Goal: Task Accomplishment & Management: Complete application form

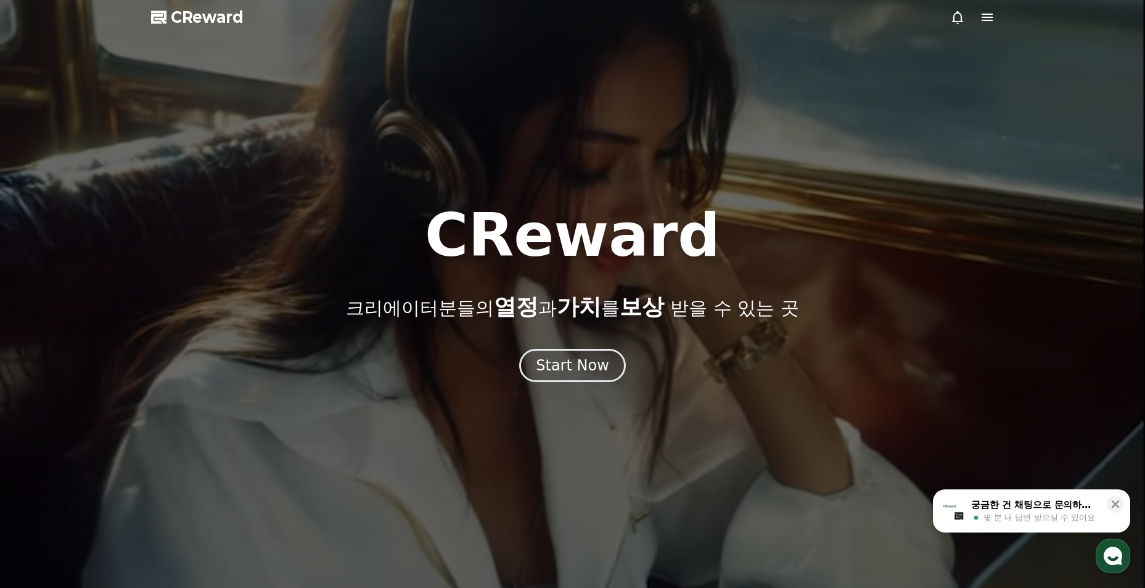
click at [582, 374] on div "Start Now" at bounding box center [572, 366] width 73 height 20
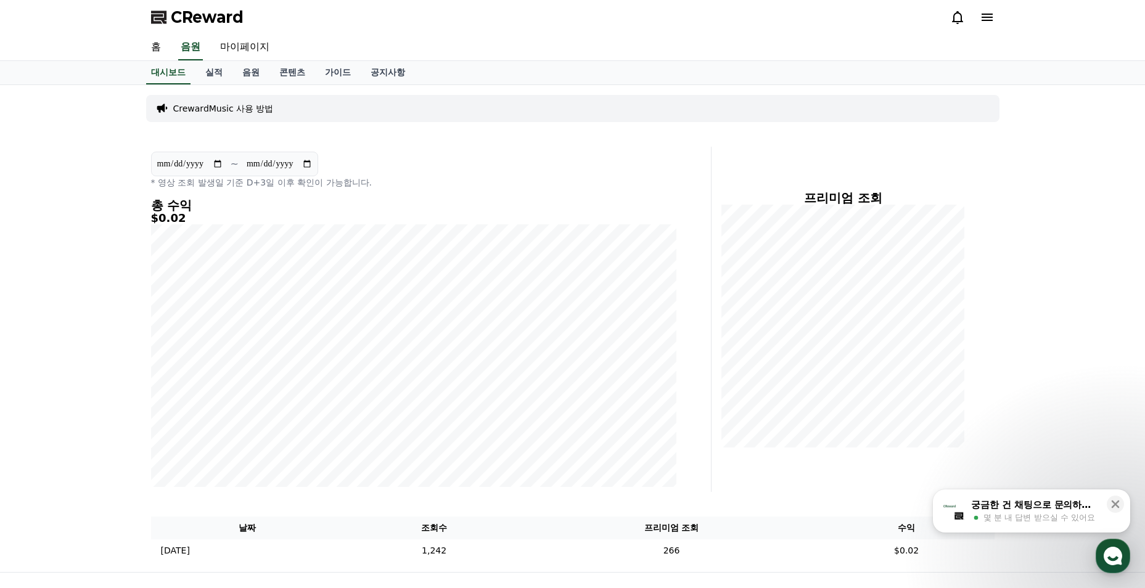
click at [287, 72] on link "콘텐츠" at bounding box center [293, 72] width 46 height 23
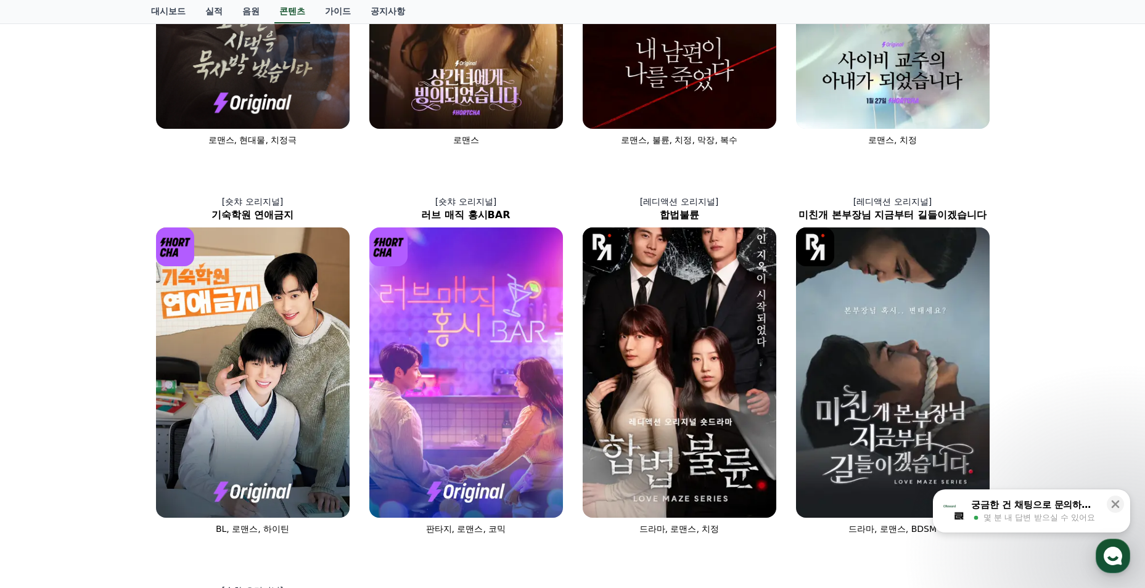
scroll to position [493, 0]
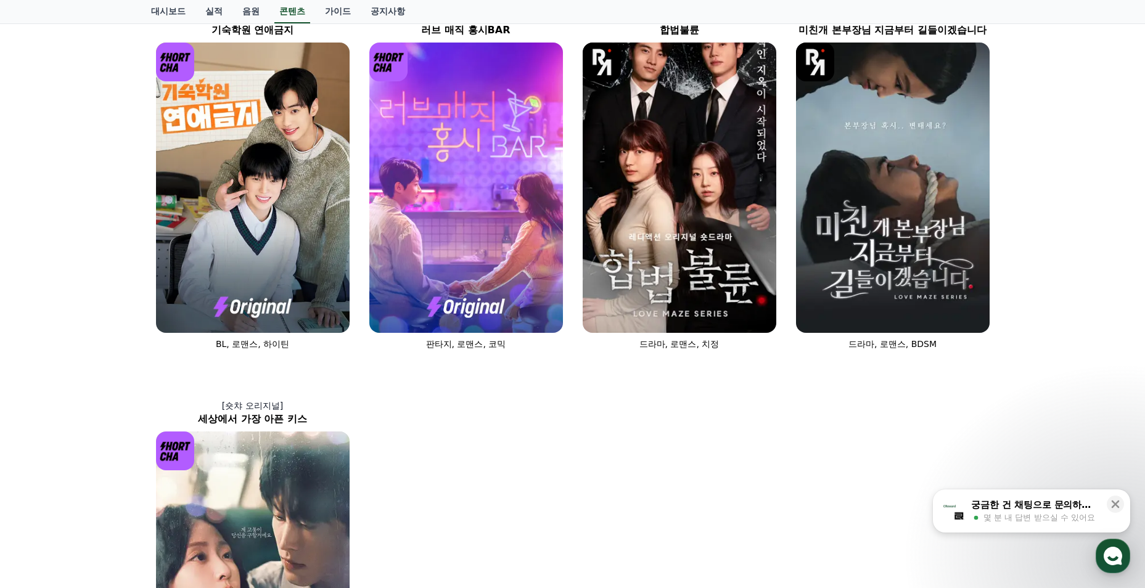
click at [223, 522] on img at bounding box center [253, 577] width 194 height 291
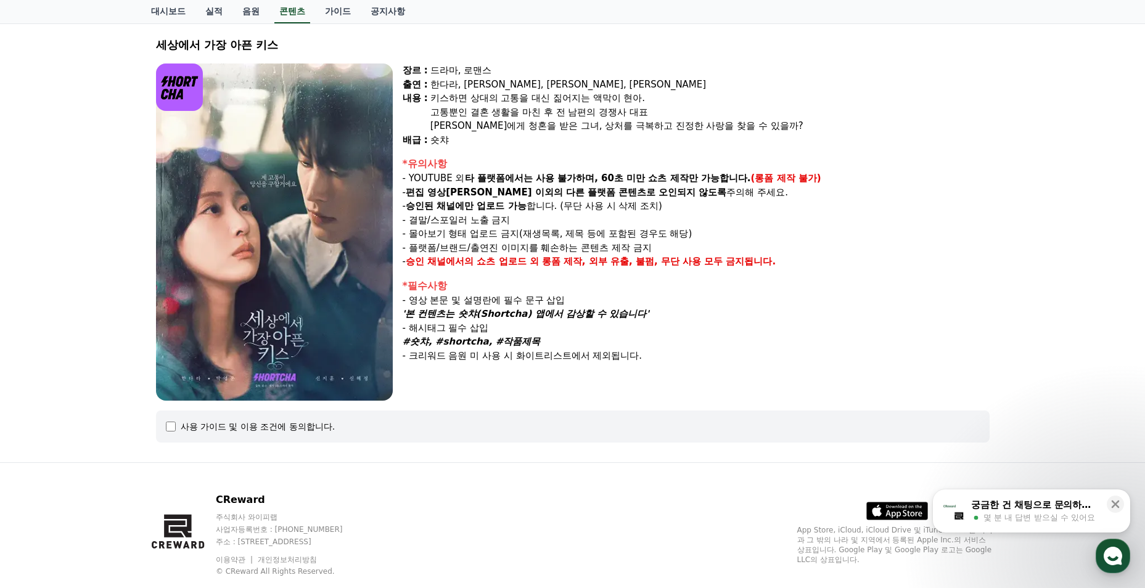
select select
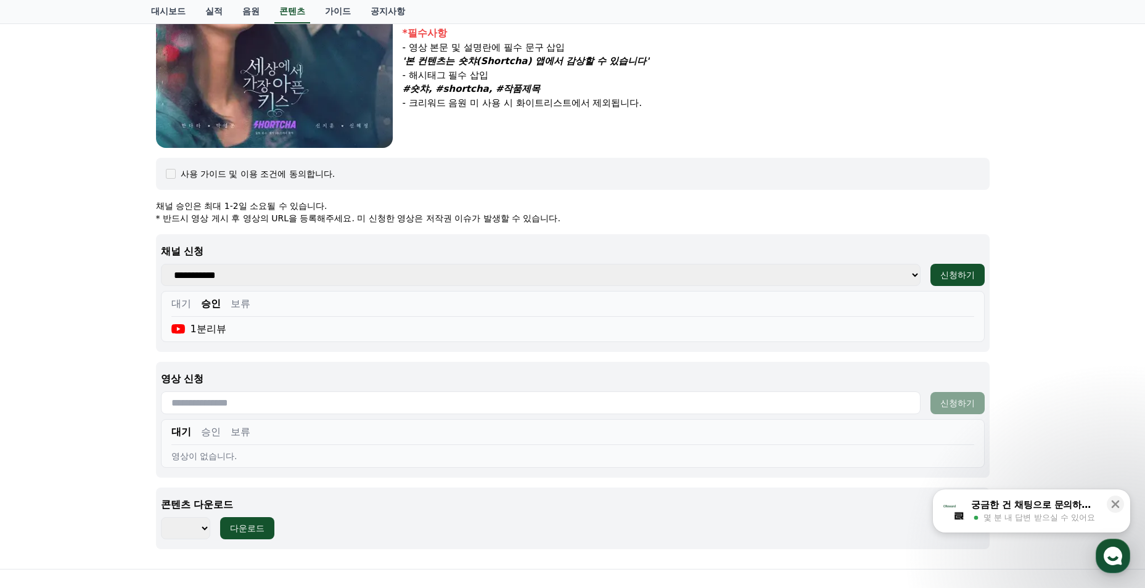
scroll to position [343, 0]
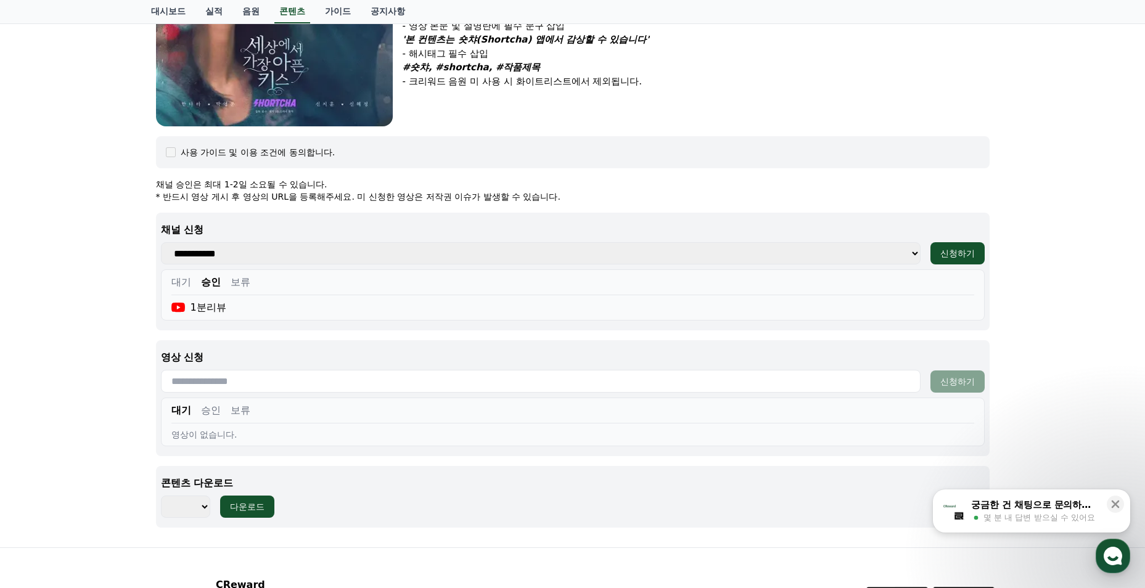
click at [526, 384] on input "text" at bounding box center [541, 381] width 760 height 23
paste input "**********"
type input "**********"
click at [954, 384] on div "신청하기" at bounding box center [958, 382] width 35 height 12
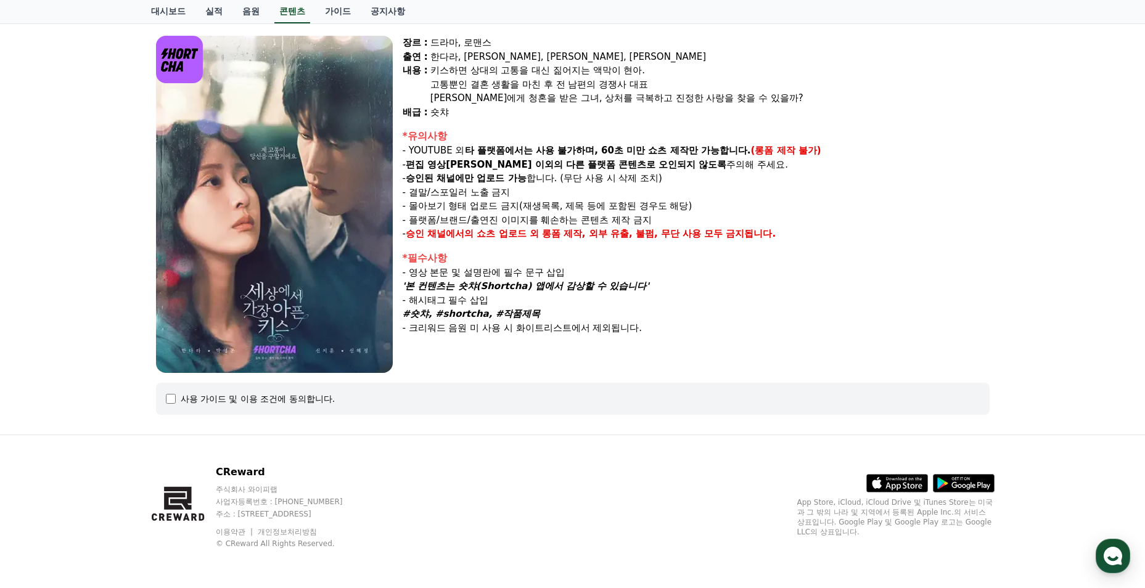
select select
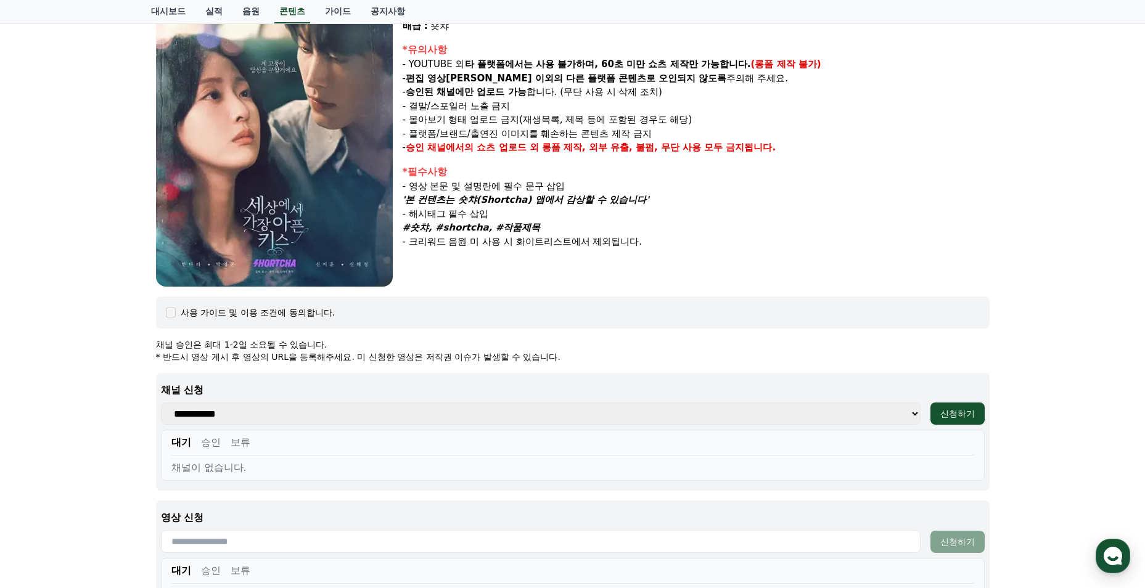
scroll to position [343, 0]
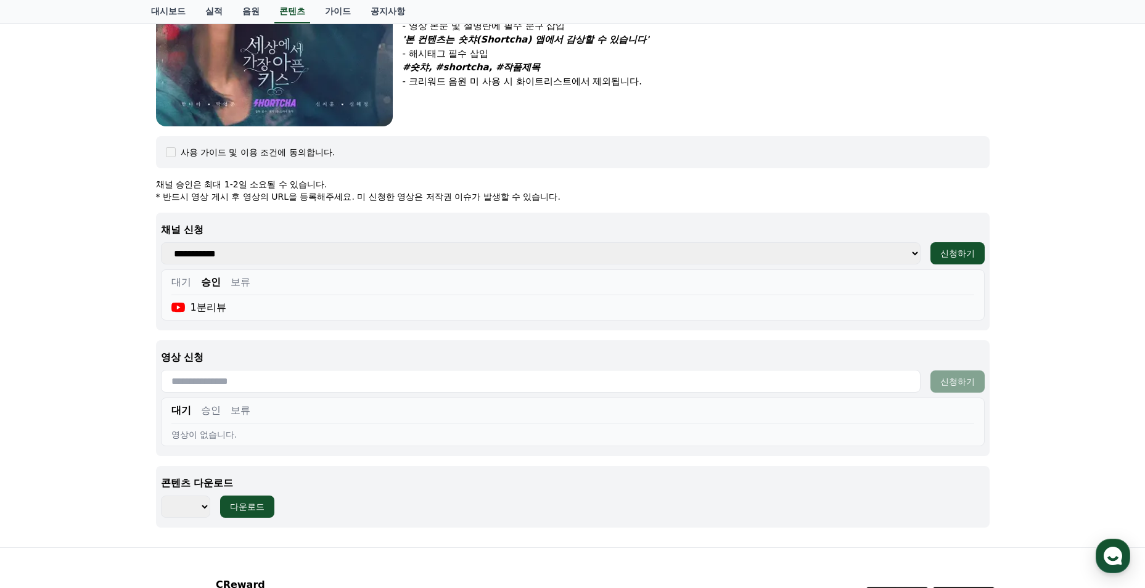
click at [244, 419] on div "대기 승인 보류" at bounding box center [572, 413] width 803 height 20
click at [240, 406] on button "보류" at bounding box center [241, 410] width 20 height 15
click at [203, 411] on button "승인" at bounding box center [211, 410] width 20 height 15
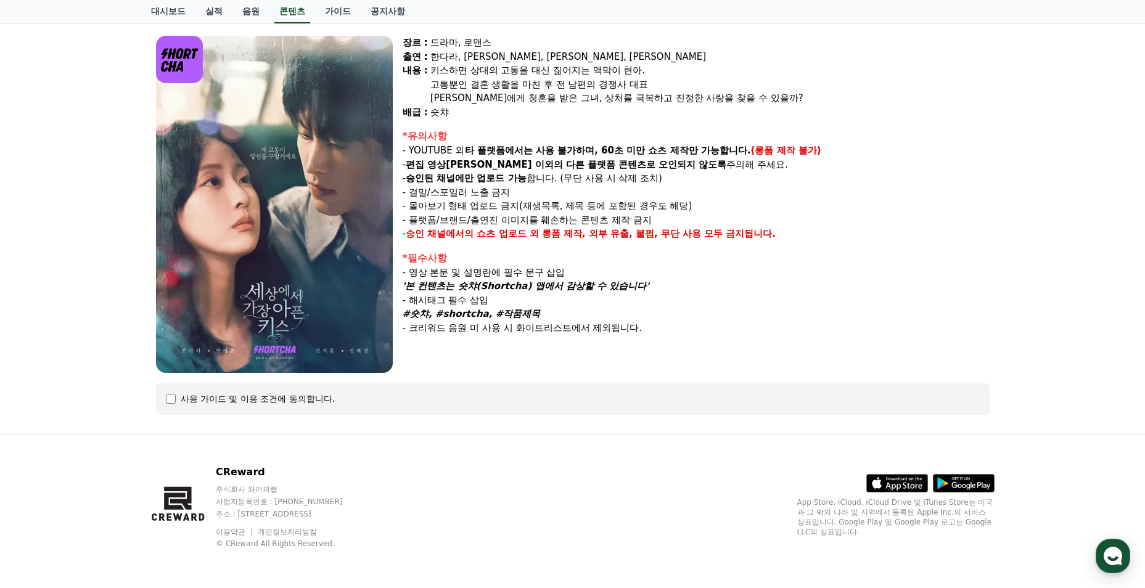
select select
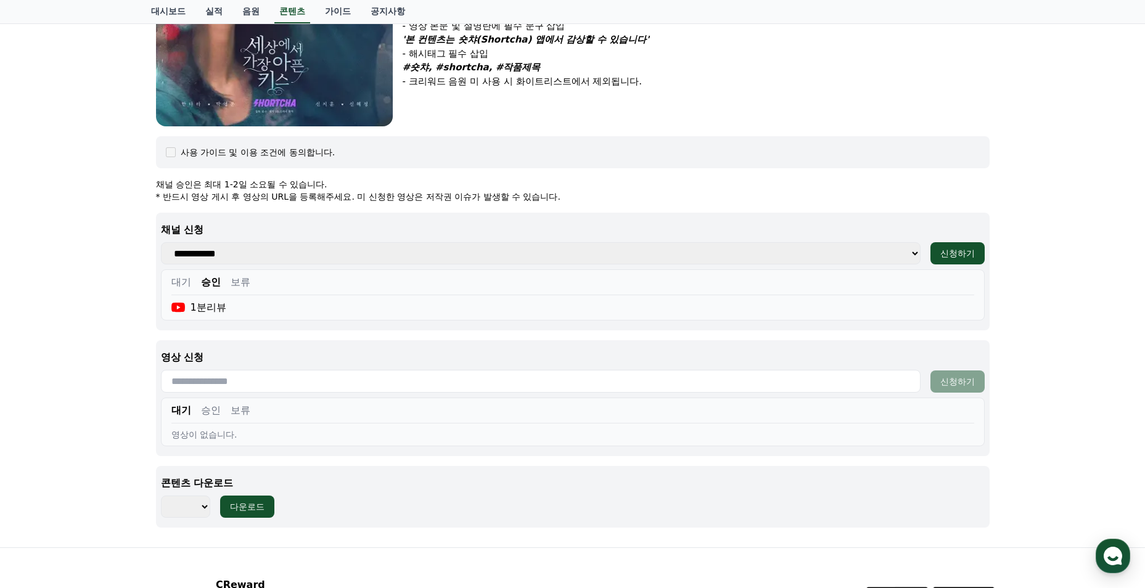
scroll to position [456, 0]
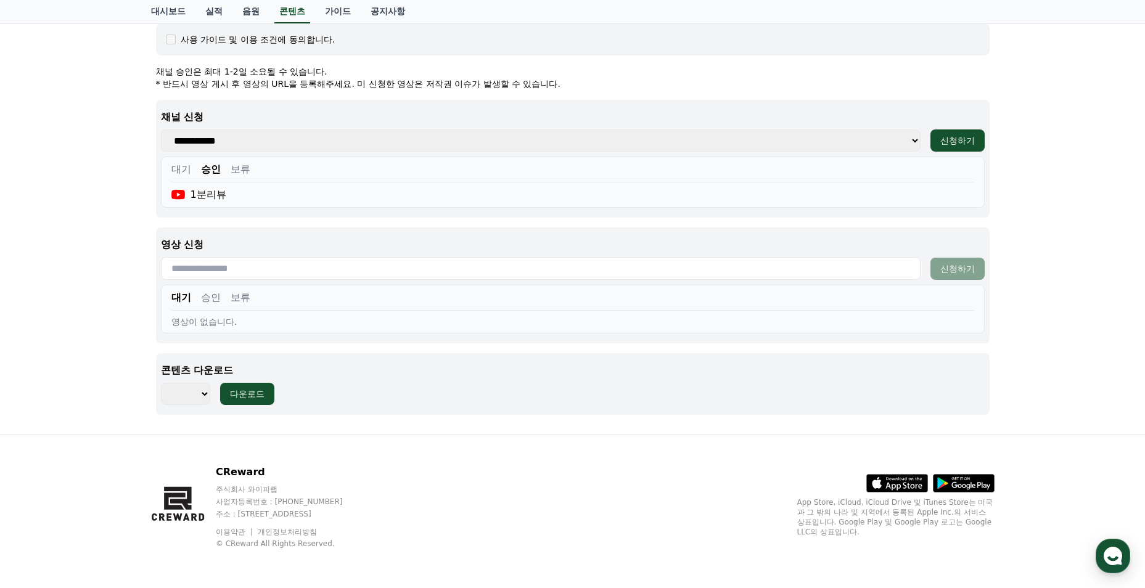
click at [237, 297] on button "보류" at bounding box center [241, 298] width 20 height 15
click at [209, 296] on button "승인" at bounding box center [211, 298] width 20 height 15
